Goal: Transaction & Acquisition: Purchase product/service

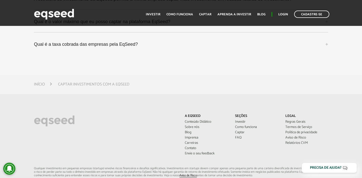
scroll to position [231, 0]
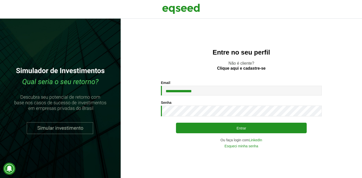
scroll to position [231, 0]
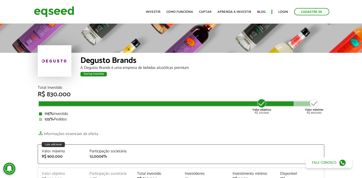
scroll to position [621, 0]
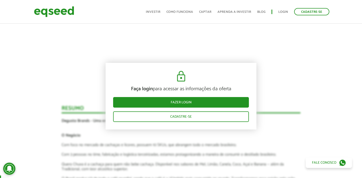
click at [282, 94] on article "Novidades Bate-papo com Degusto Por que investir na Degusto Cachaça Quero Chuva…" at bounding box center [181, 138] width 239 height 711
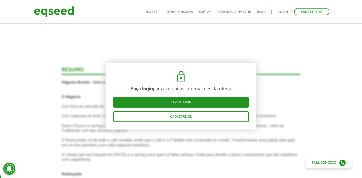
scroll to position [660, 0]
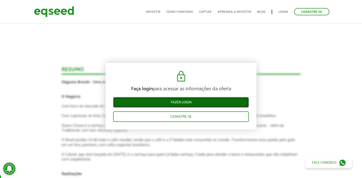
click at [222, 100] on link "Fazer login" at bounding box center [181, 102] width 136 height 11
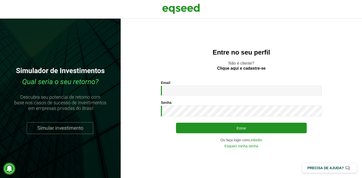
scroll to position [301, 0]
click at [212, 92] on input "Email *" at bounding box center [241, 91] width 161 height 10
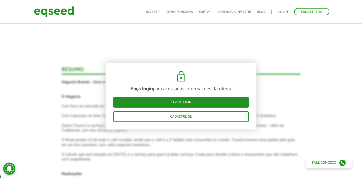
scroll to position [301, 0]
